Goal: Task Accomplishment & Management: Manage account settings

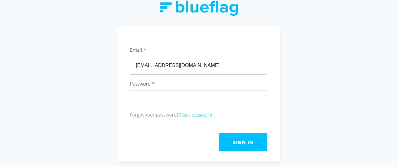
type input "[EMAIL_ADDRESS][DOMAIN_NAME]"
click button "Submit" at bounding box center [0, 0] width 0 height 0
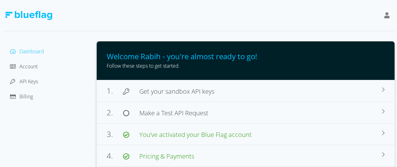
scroll to position [20, 0]
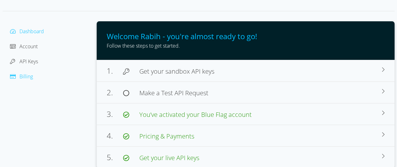
click at [27, 77] on span "Billing" at bounding box center [25, 76] width 13 height 7
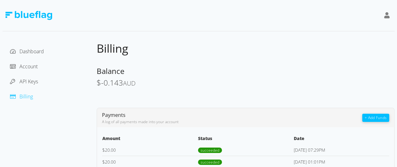
click at [45, 19] on img at bounding box center [28, 15] width 47 height 9
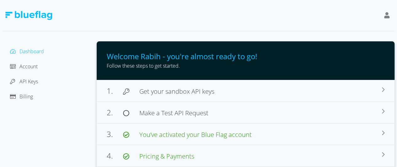
click at [388, 16] on icon at bounding box center [387, 15] width 6 height 6
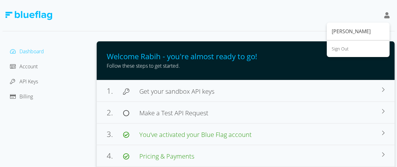
click at [388, 16] on icon at bounding box center [387, 15] width 6 height 6
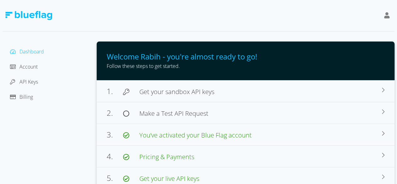
click at [25, 15] on img at bounding box center [28, 15] width 47 height 9
